Goal: Task Accomplishment & Management: Use online tool/utility

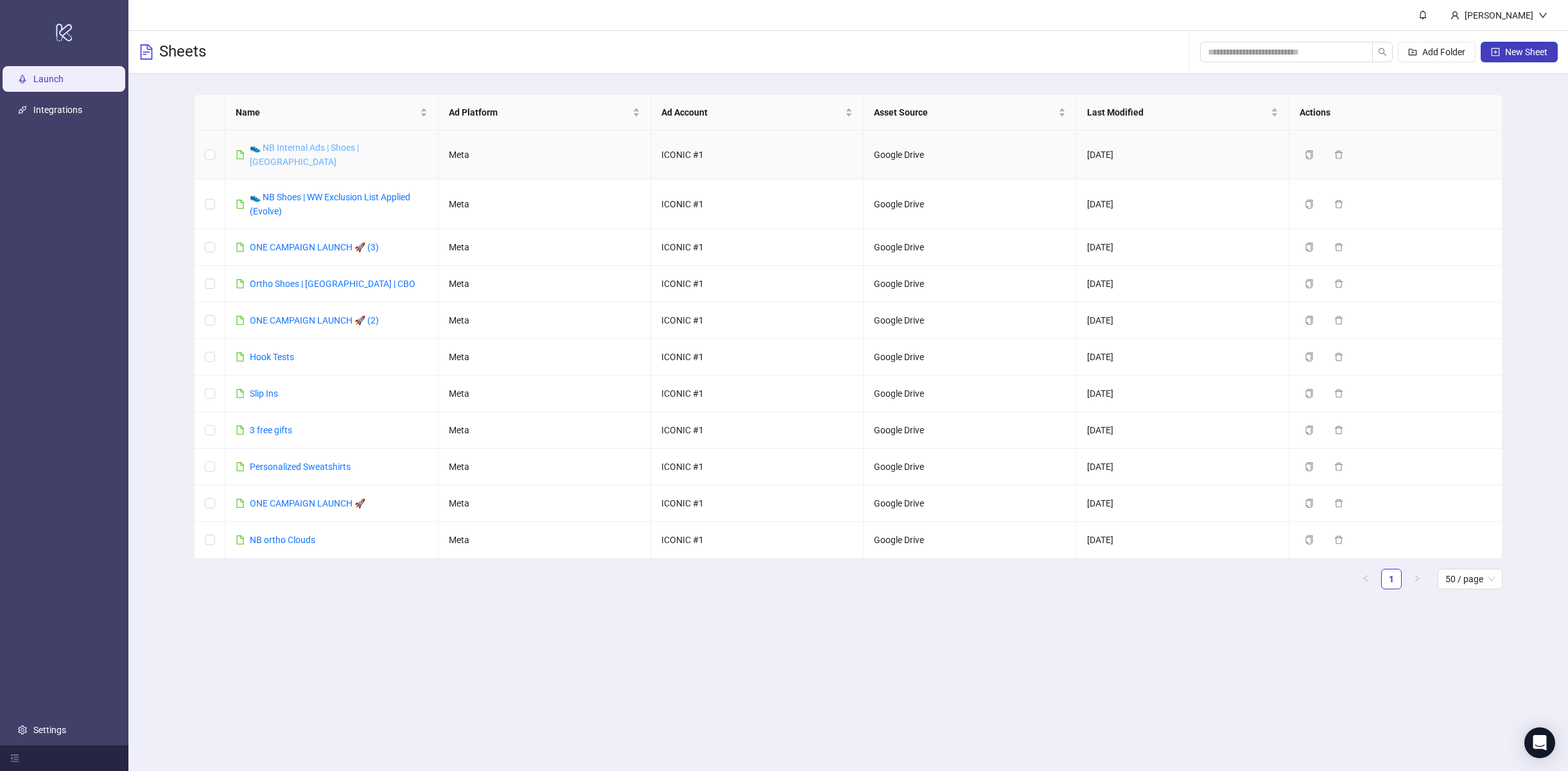
click at [314, 148] on link "👟 NB Internal Ads | Shoes | [GEOGRAPHIC_DATA]" at bounding box center [304, 154] width 109 height 24
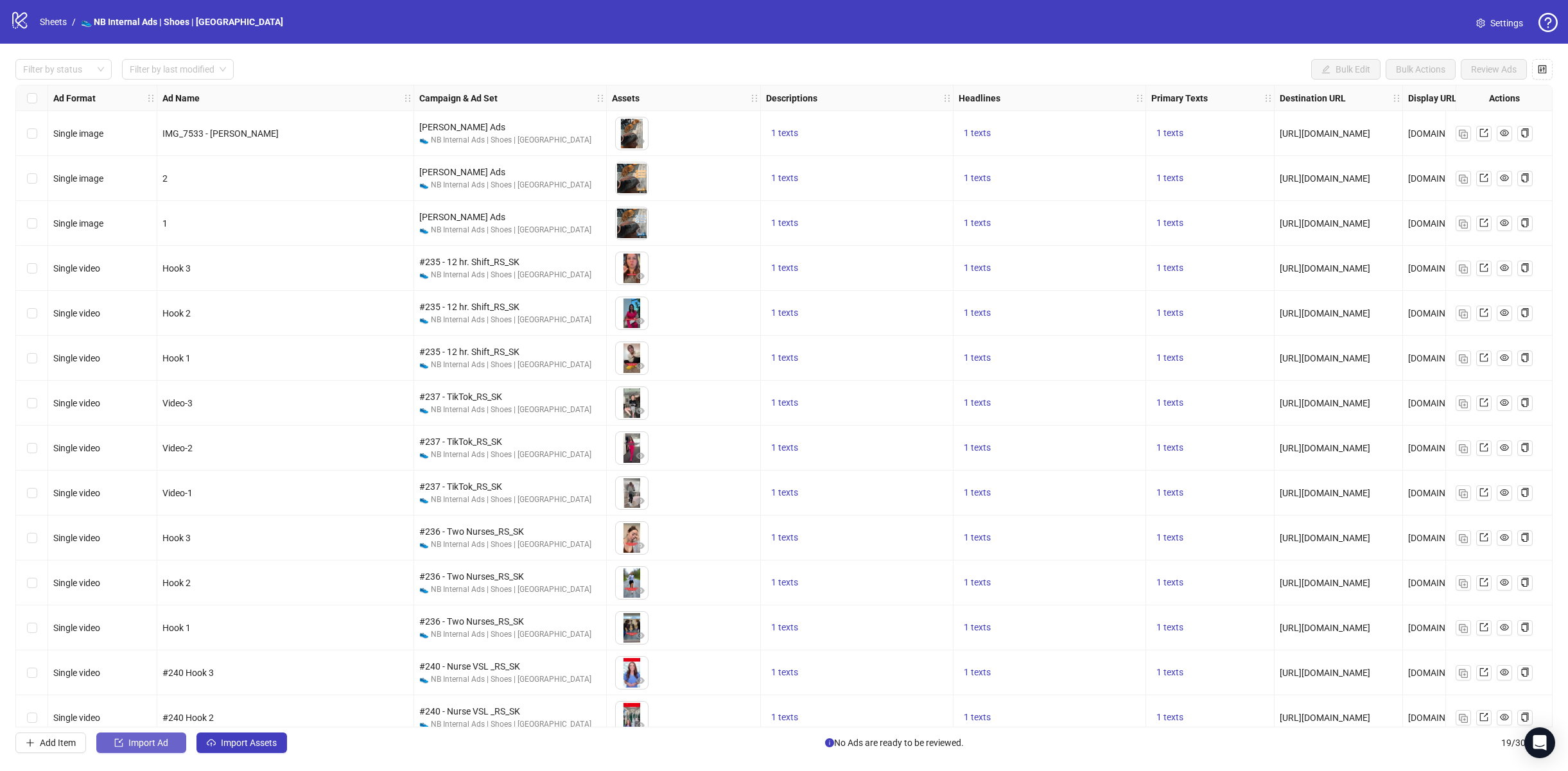
click at [169, 748] on button "Import Ad" at bounding box center [141, 743] width 90 height 20
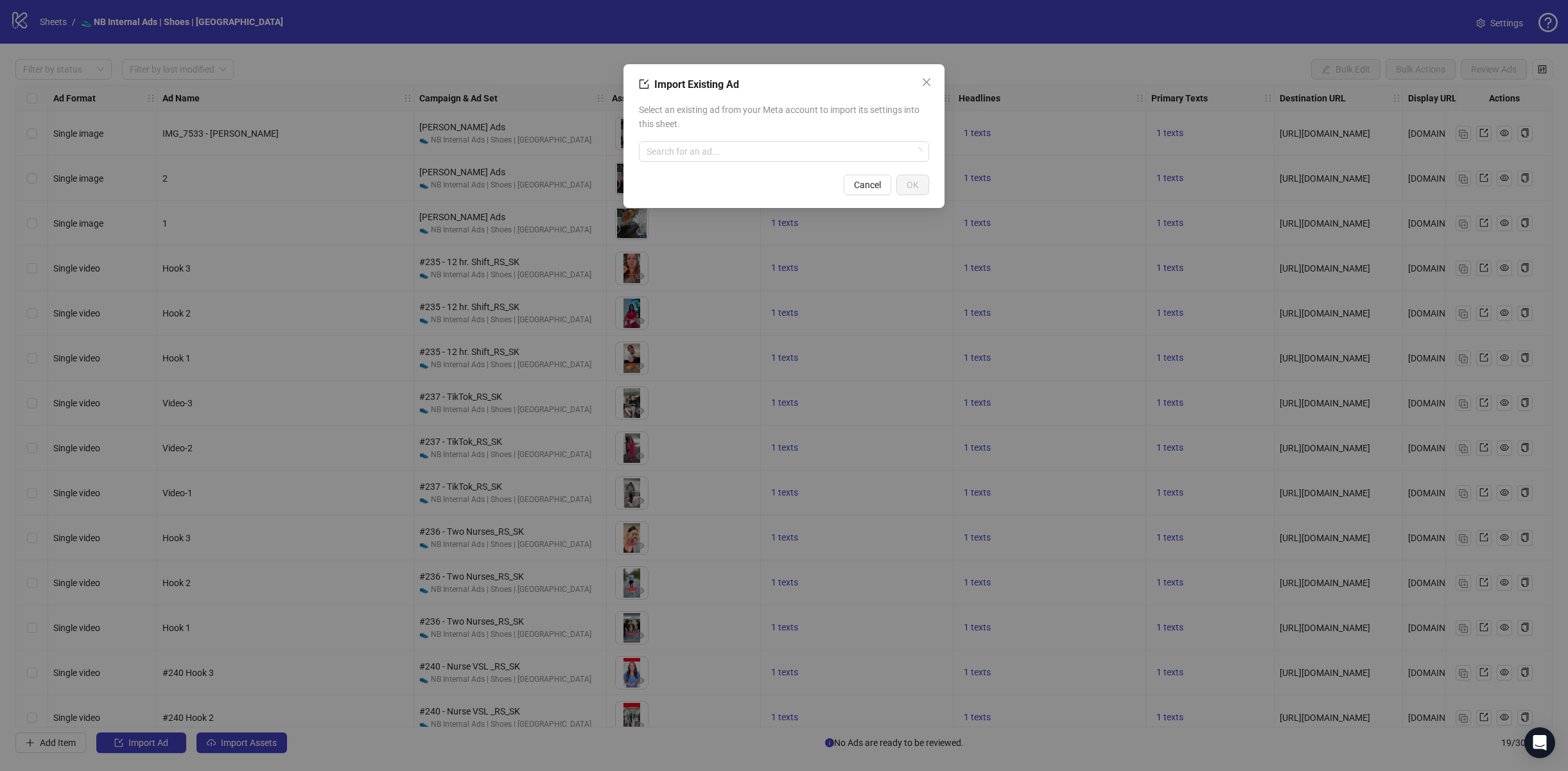
click at [175, 746] on div "Import Existing Ad Select an existing ad from your Meta account to import its s…" at bounding box center [784, 386] width 1568 height 771
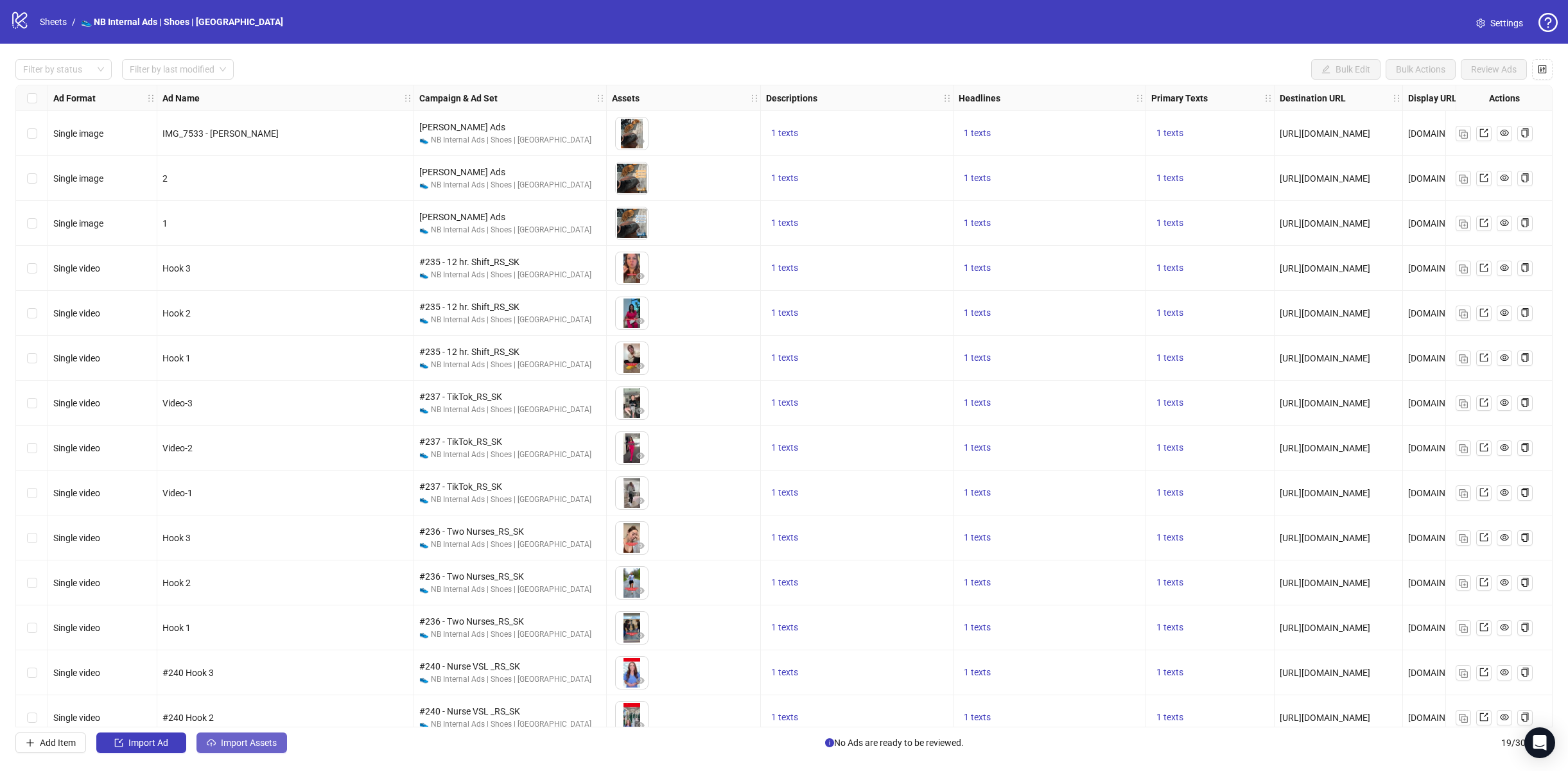
click at [201, 746] on button "Import Assets" at bounding box center [242, 743] width 91 height 20
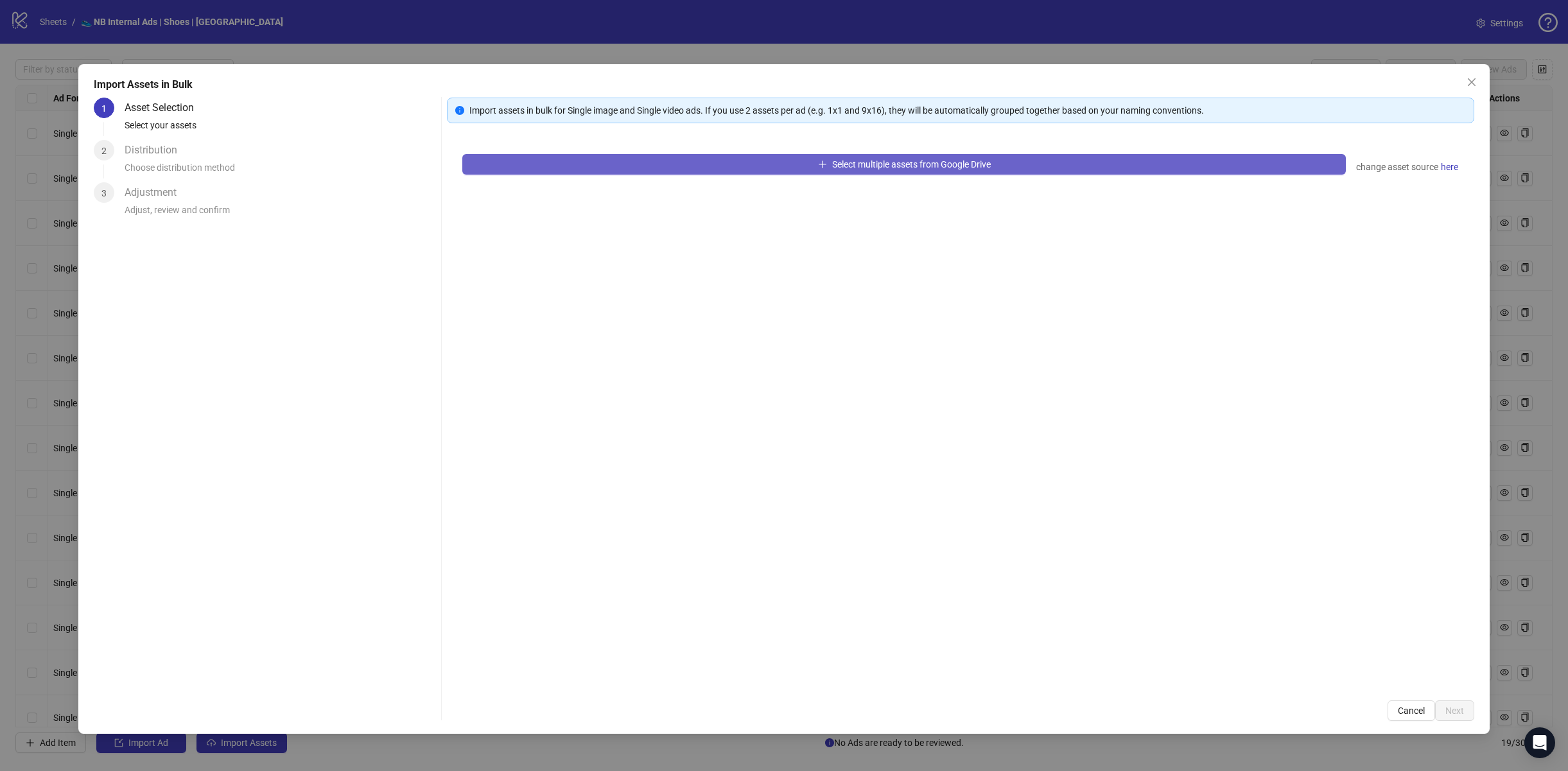
click at [891, 168] on span "Select multiple assets from Google Drive" at bounding box center [911, 164] width 158 height 10
